Goal: Task Accomplishment & Management: Complete application form

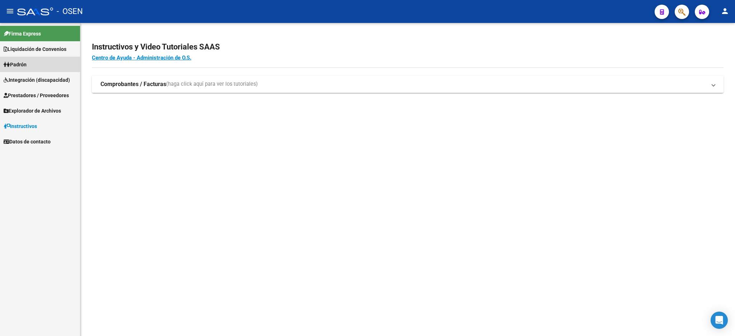
click at [30, 59] on link "Padrón" at bounding box center [40, 64] width 80 height 15
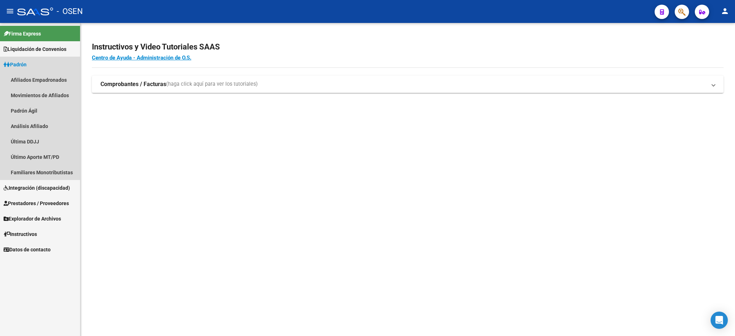
click at [31, 61] on link "Padrón" at bounding box center [40, 64] width 80 height 15
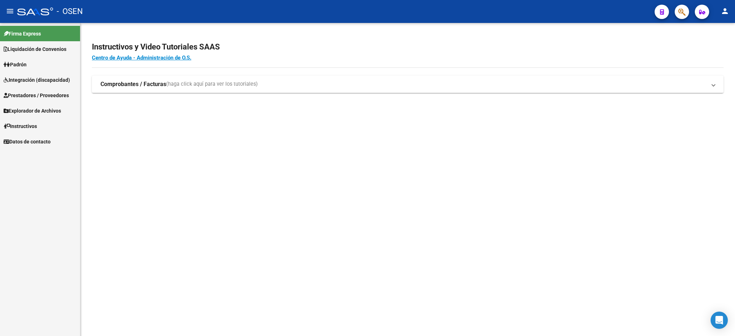
click at [38, 93] on span "Prestadores / Proveedores" at bounding box center [36, 96] width 65 height 8
click at [39, 110] on link "Facturas - Listado/Carga" at bounding box center [40, 110] width 80 height 15
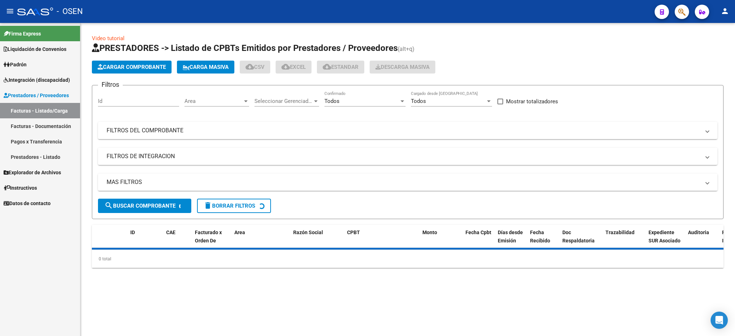
click at [149, 62] on button "Cargar Comprobante" at bounding box center [132, 67] width 80 height 13
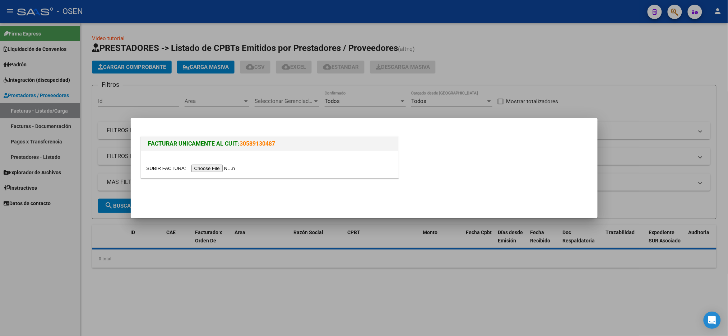
click at [209, 168] on input "file" at bounding box center [192, 169] width 91 height 8
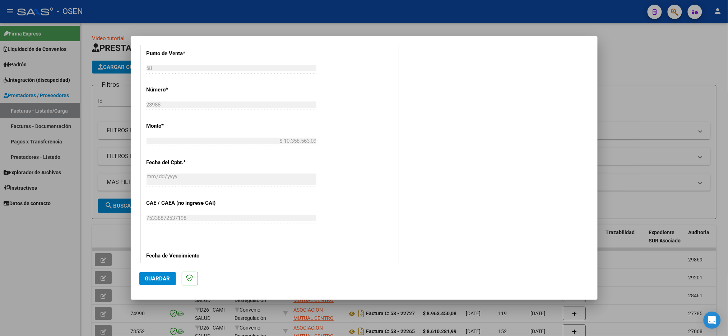
scroll to position [239, 0]
click at [158, 282] on span "Guardar" at bounding box center [157, 279] width 25 height 6
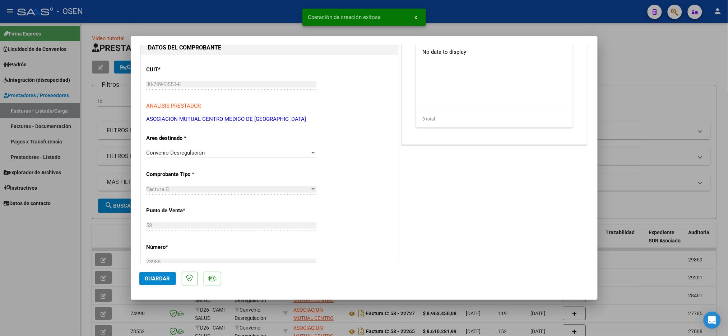
scroll to position [96, 0]
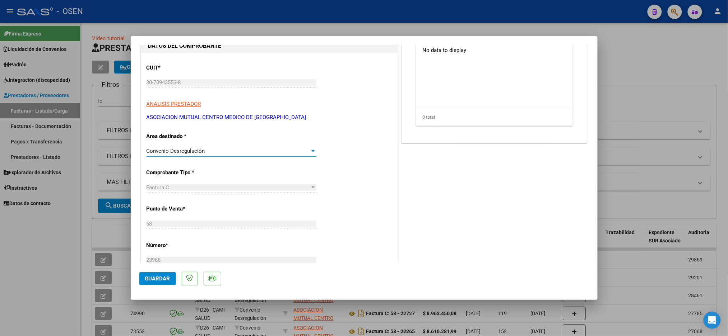
click at [234, 152] on div "Convenio Desregulación" at bounding box center [228, 151] width 163 height 6
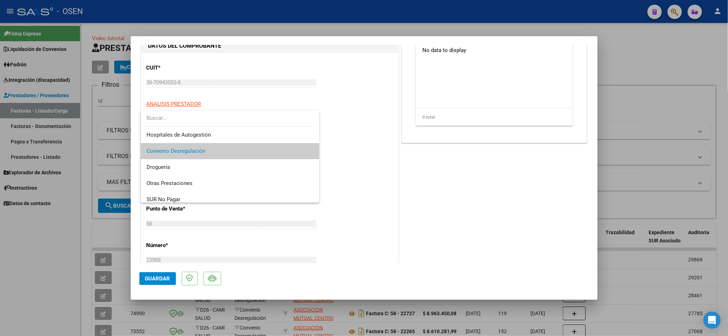
click at [234, 152] on span "Convenio Desregulación" at bounding box center [230, 151] width 167 height 16
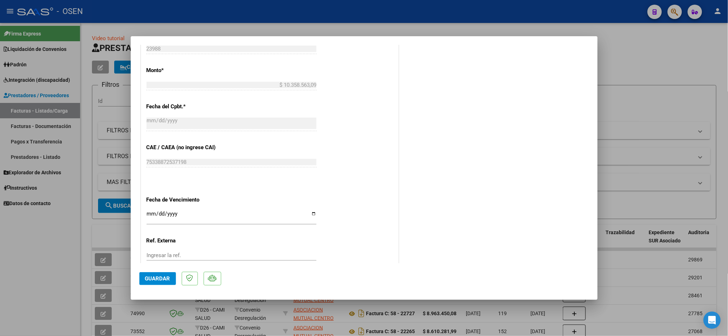
scroll to position [355, 0]
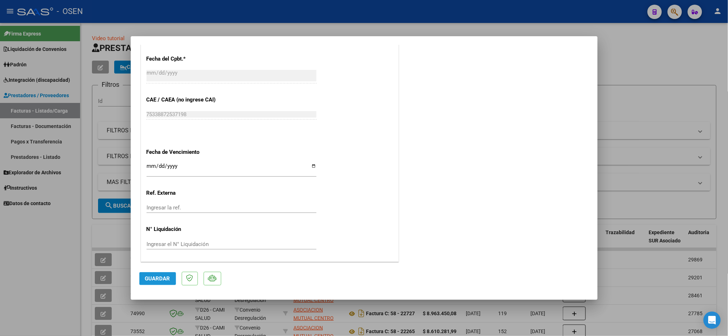
click at [157, 276] on span "Guardar" at bounding box center [157, 279] width 25 height 6
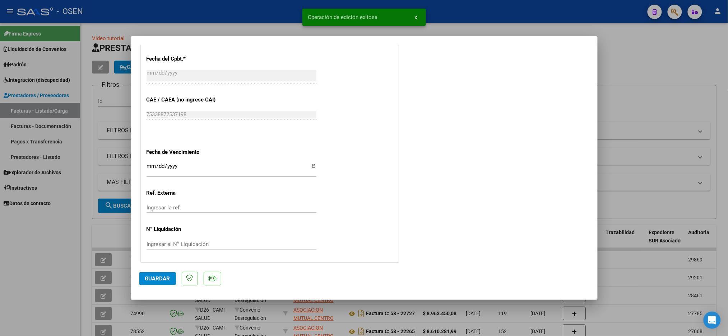
click at [628, 64] on div at bounding box center [364, 168] width 728 height 336
type input "$ 0,00"
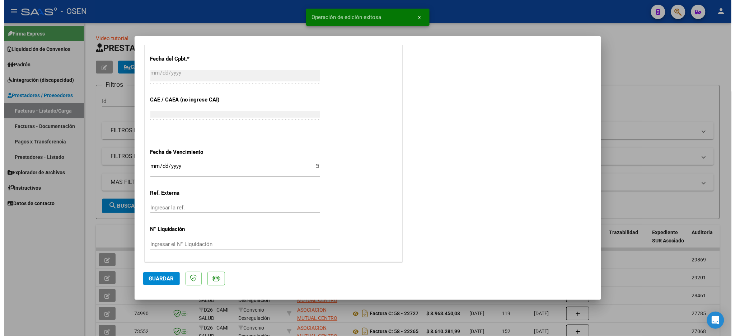
scroll to position [333, 0]
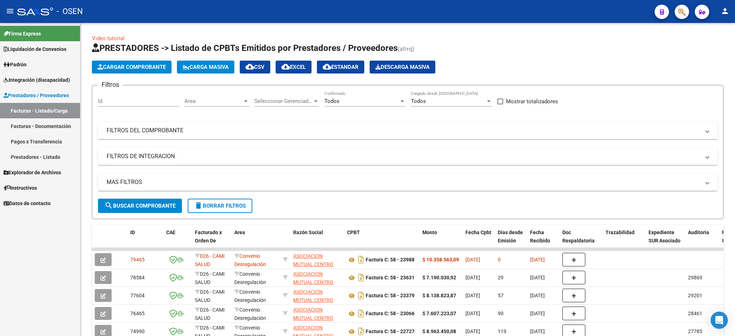
click at [34, 48] on span "Liquidación de Convenios" at bounding box center [35, 49] width 63 height 8
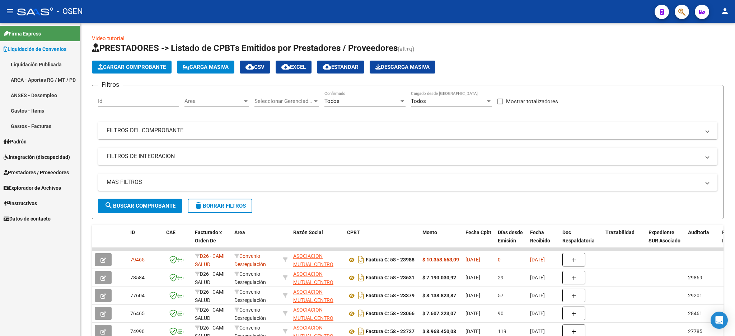
click at [33, 62] on link "Liquidación Publicada" at bounding box center [40, 64] width 80 height 15
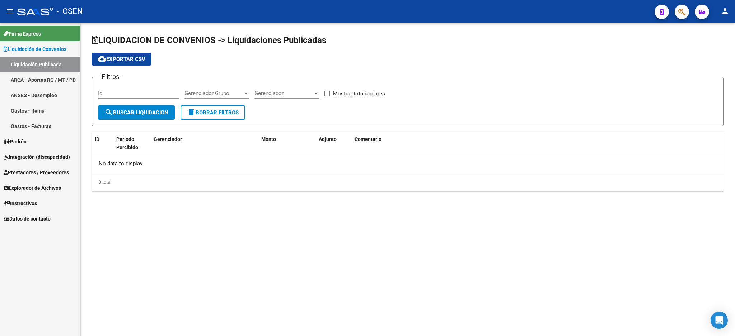
checkbox input "true"
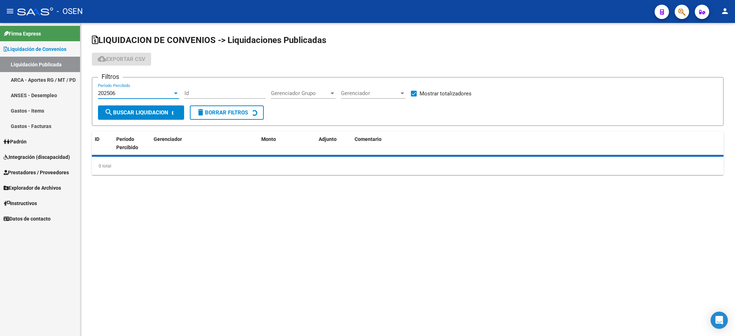
click at [133, 91] on div "202506" at bounding box center [135, 93] width 75 height 6
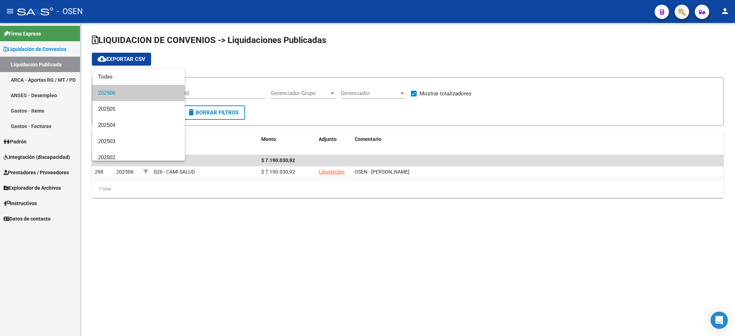
click at [133, 91] on span "202506" at bounding box center [138, 93] width 81 height 16
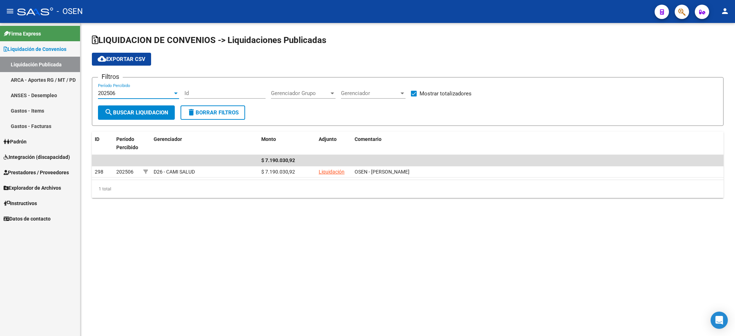
click at [45, 49] on span "Liquidación de Convenios" at bounding box center [35, 49] width 63 height 8
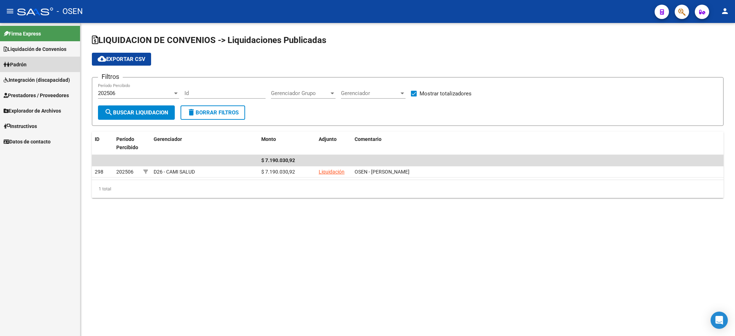
click at [40, 62] on link "Padrón" at bounding box center [40, 64] width 80 height 15
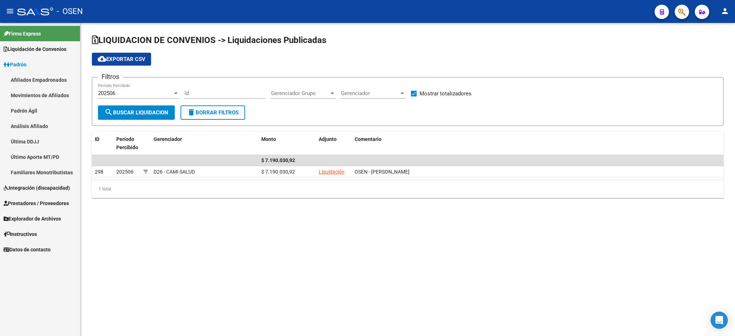
click at [39, 62] on link "Padrón" at bounding box center [40, 64] width 80 height 15
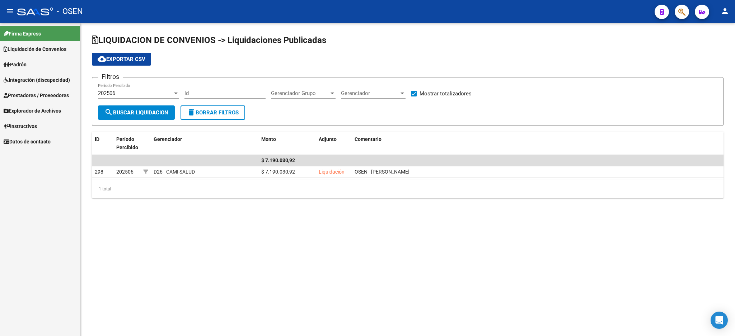
click at [52, 47] on span "Liquidación de Convenios" at bounding box center [35, 49] width 63 height 8
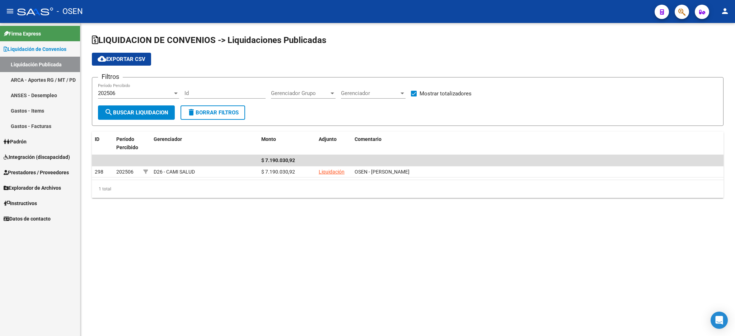
click at [717, 6] on mat-toolbar "menu - OSEN person" at bounding box center [367, 11] width 735 height 23
click at [720, 10] on button "person" at bounding box center [725, 11] width 14 height 14
click at [719, 32] on button "person Mi Perfil" at bounding box center [711, 30] width 44 height 17
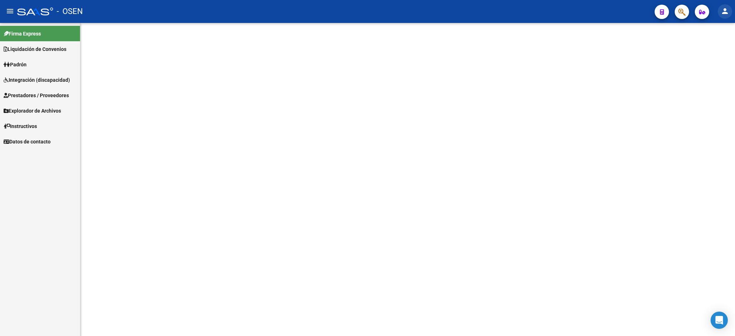
click at [724, 11] on mat-icon "person" at bounding box center [725, 11] width 9 height 9
click at [719, 48] on button "exit_to_app Salir" at bounding box center [711, 47] width 44 height 17
